Goal: Task Accomplishment & Management: Manage account settings

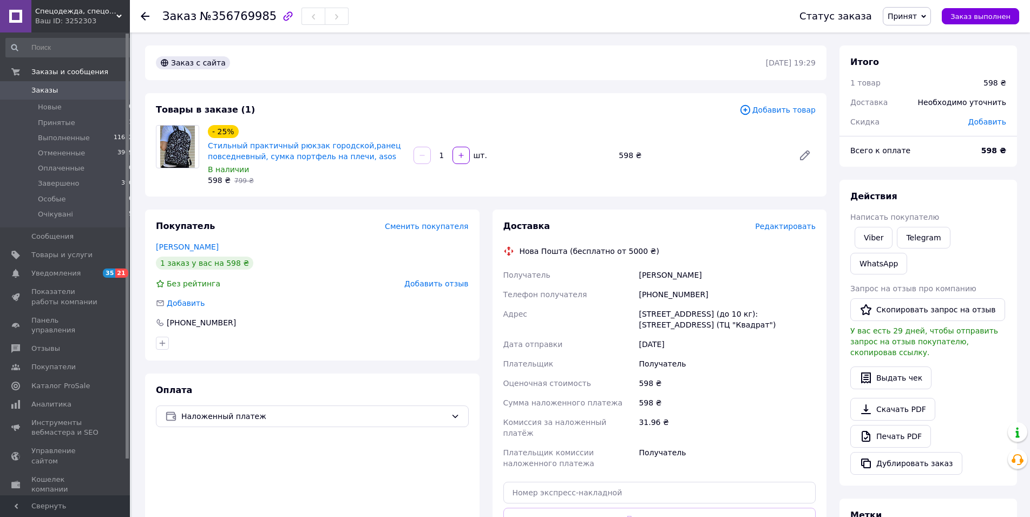
click at [783, 227] on span "Редактировать" at bounding box center [785, 226] width 61 height 9
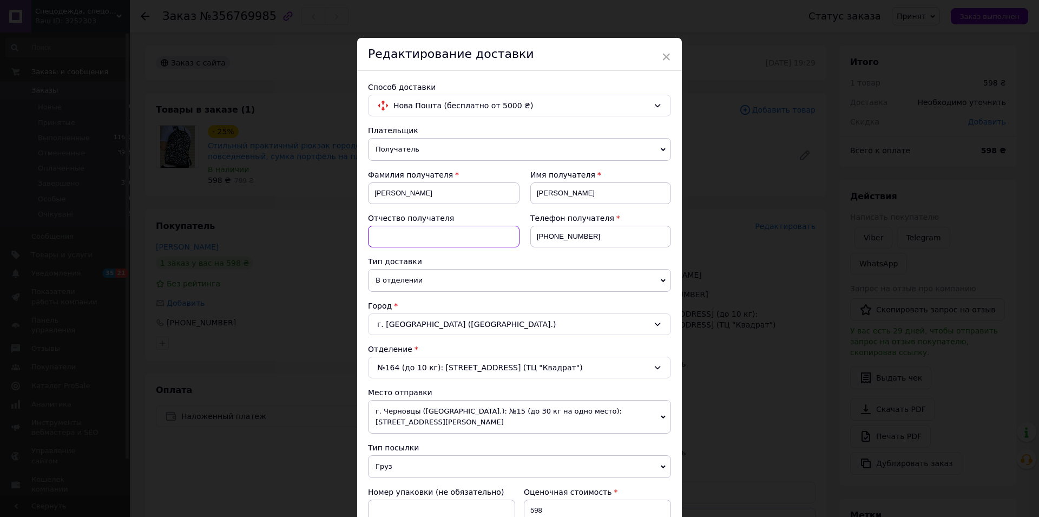
click at [423, 245] on input at bounding box center [444, 237] width 152 height 22
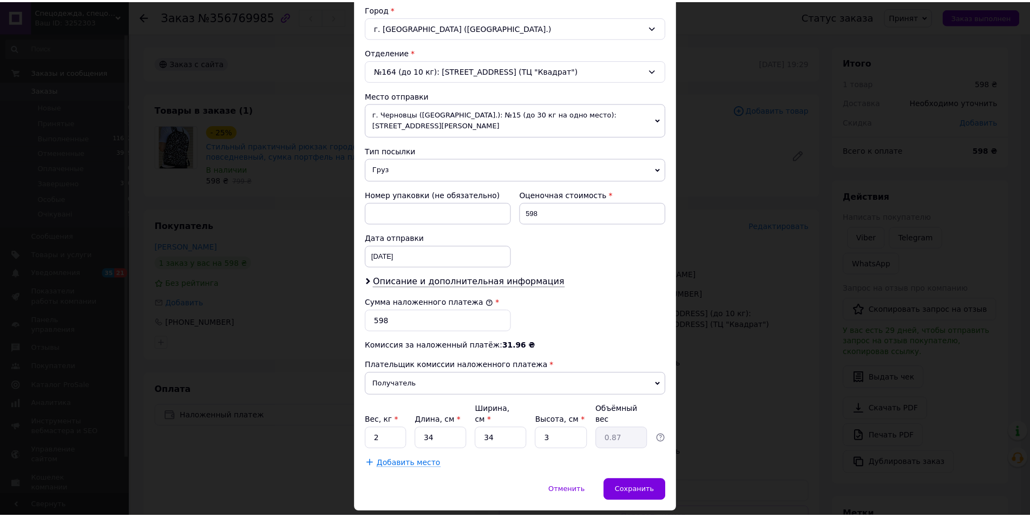
scroll to position [320, 0]
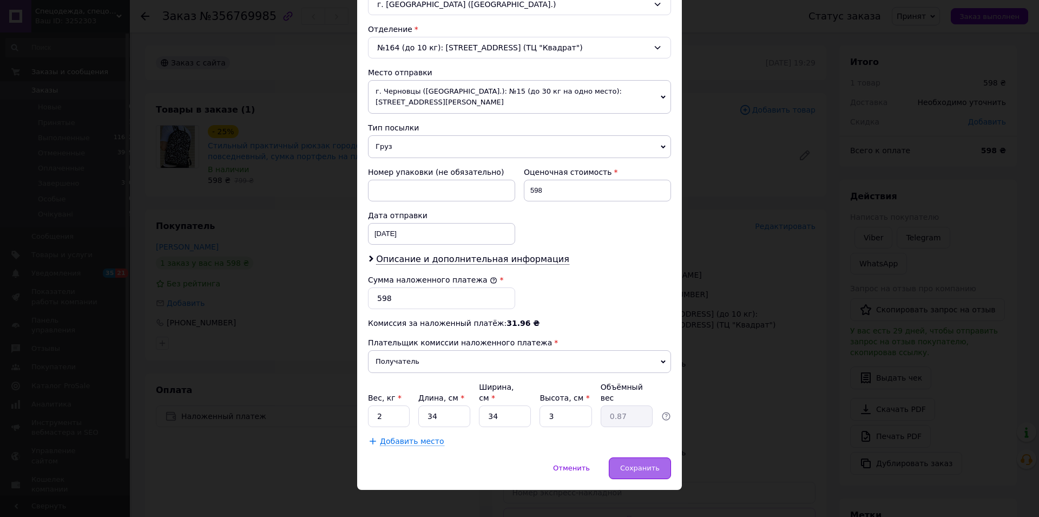
type input "Р-ГАЛК"
click at [639, 464] on span "Сохранить" at bounding box center [640, 468] width 40 height 8
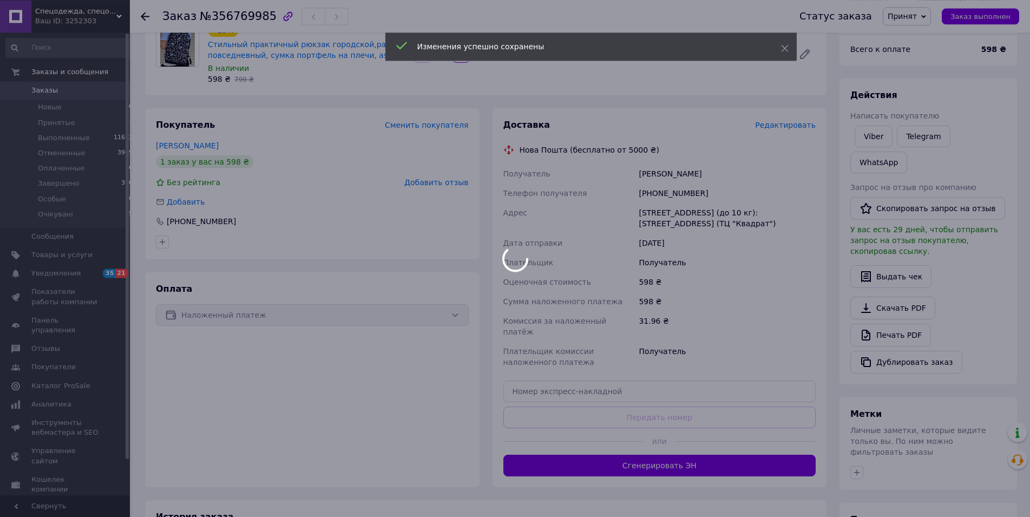
scroll to position [166, 0]
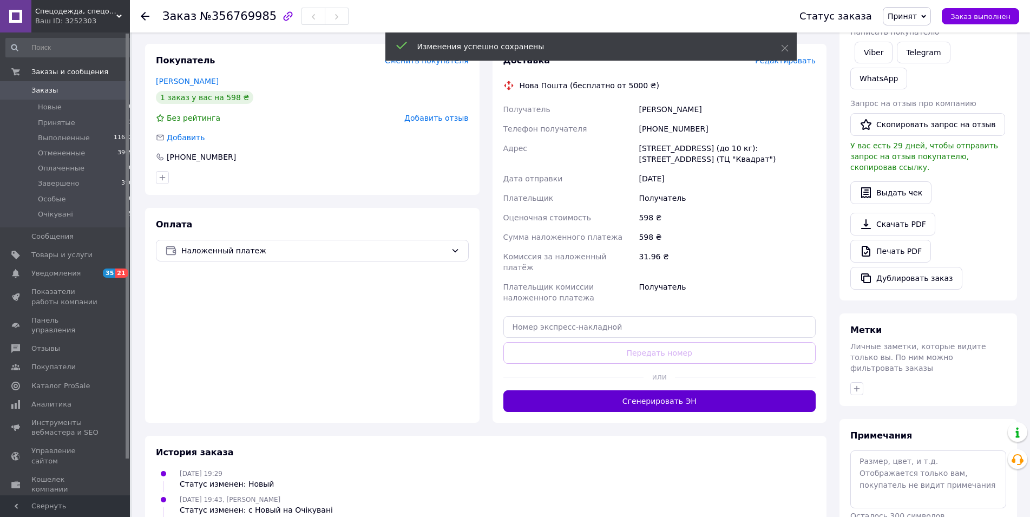
click at [665, 390] on button "Сгенерировать ЭН" at bounding box center [659, 401] width 313 height 22
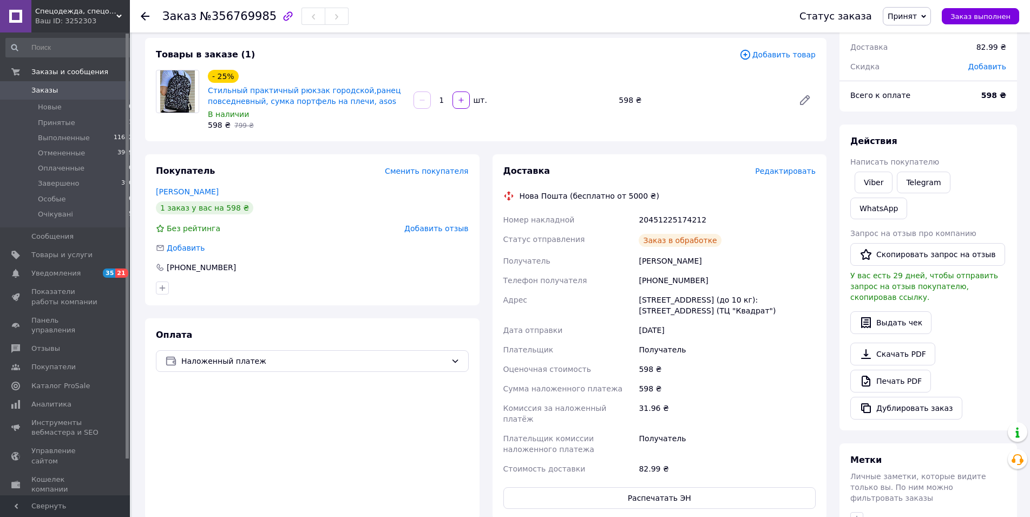
click at [671, 217] on div "20451225174212" at bounding box center [727, 219] width 181 height 19
copy div "20451225174212"
click at [656, 264] on div "Самчук Наталья Р-ГАЛК" at bounding box center [727, 260] width 181 height 19
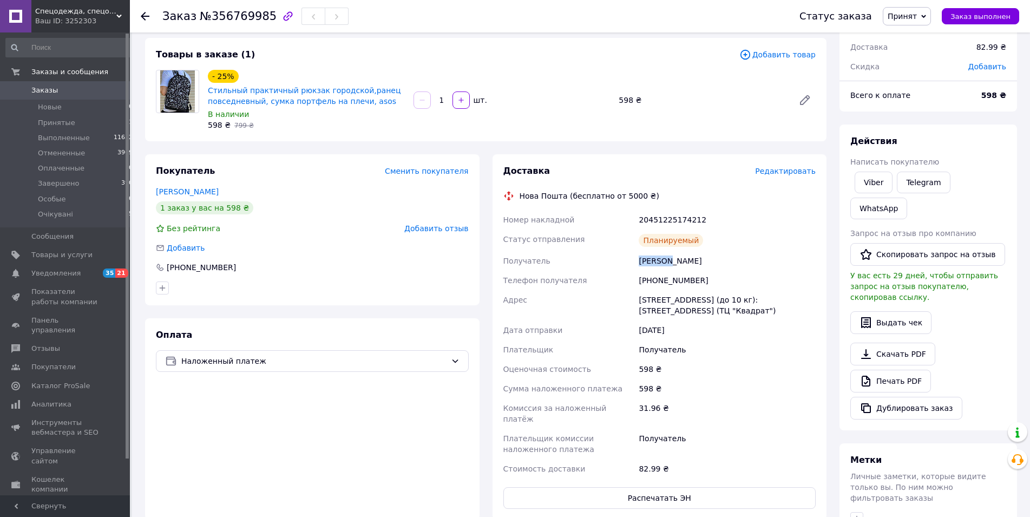
copy div "Самчук"
click at [975, 16] on span "Заказ выполнен" at bounding box center [981, 16] width 60 height 8
